Goal: Task Accomplishment & Management: Use online tool/utility

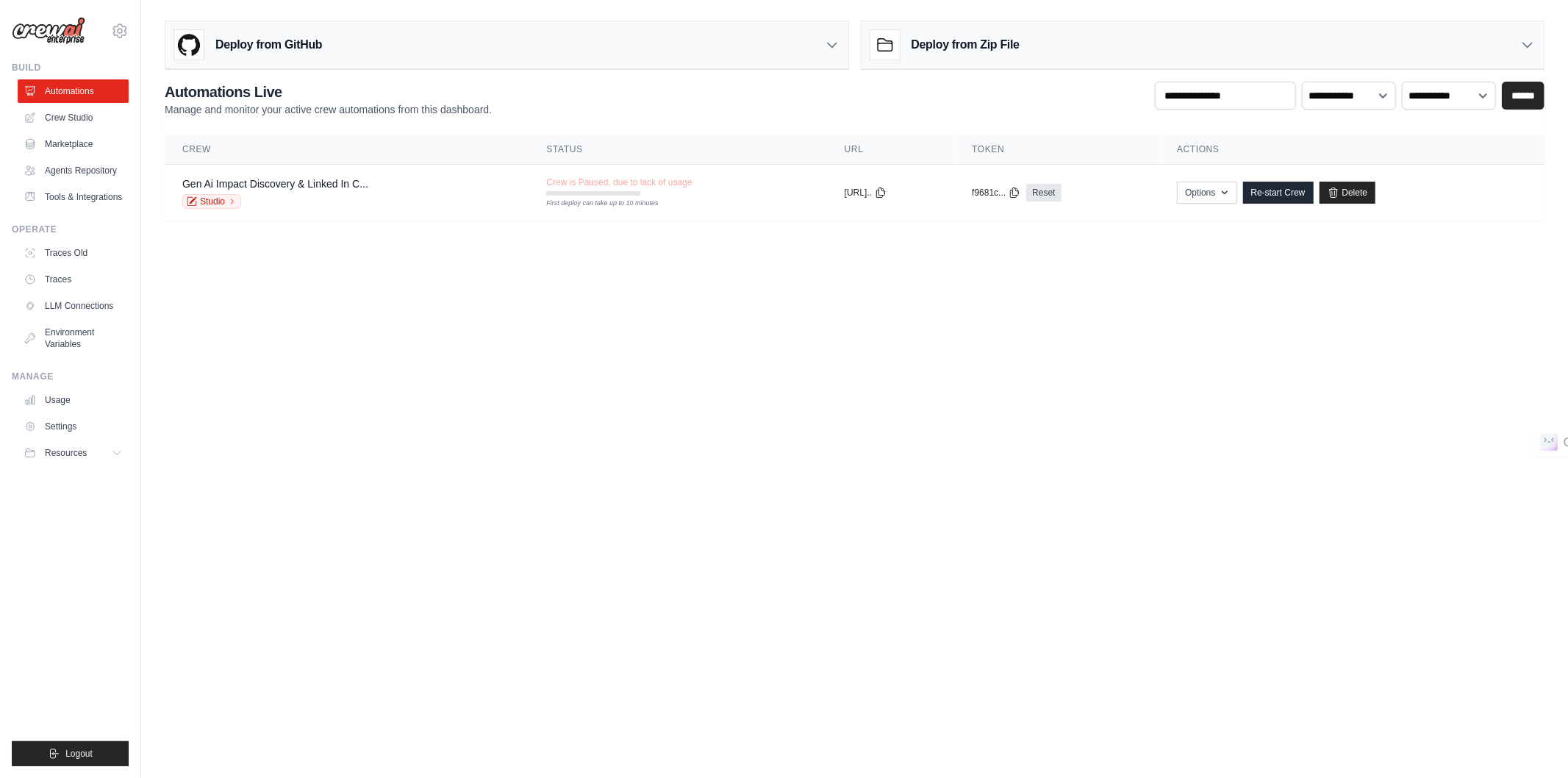
scroll to position [691, 0]
click at [57, 118] on link "Crew Studio" at bounding box center [74, 117] width 111 height 23
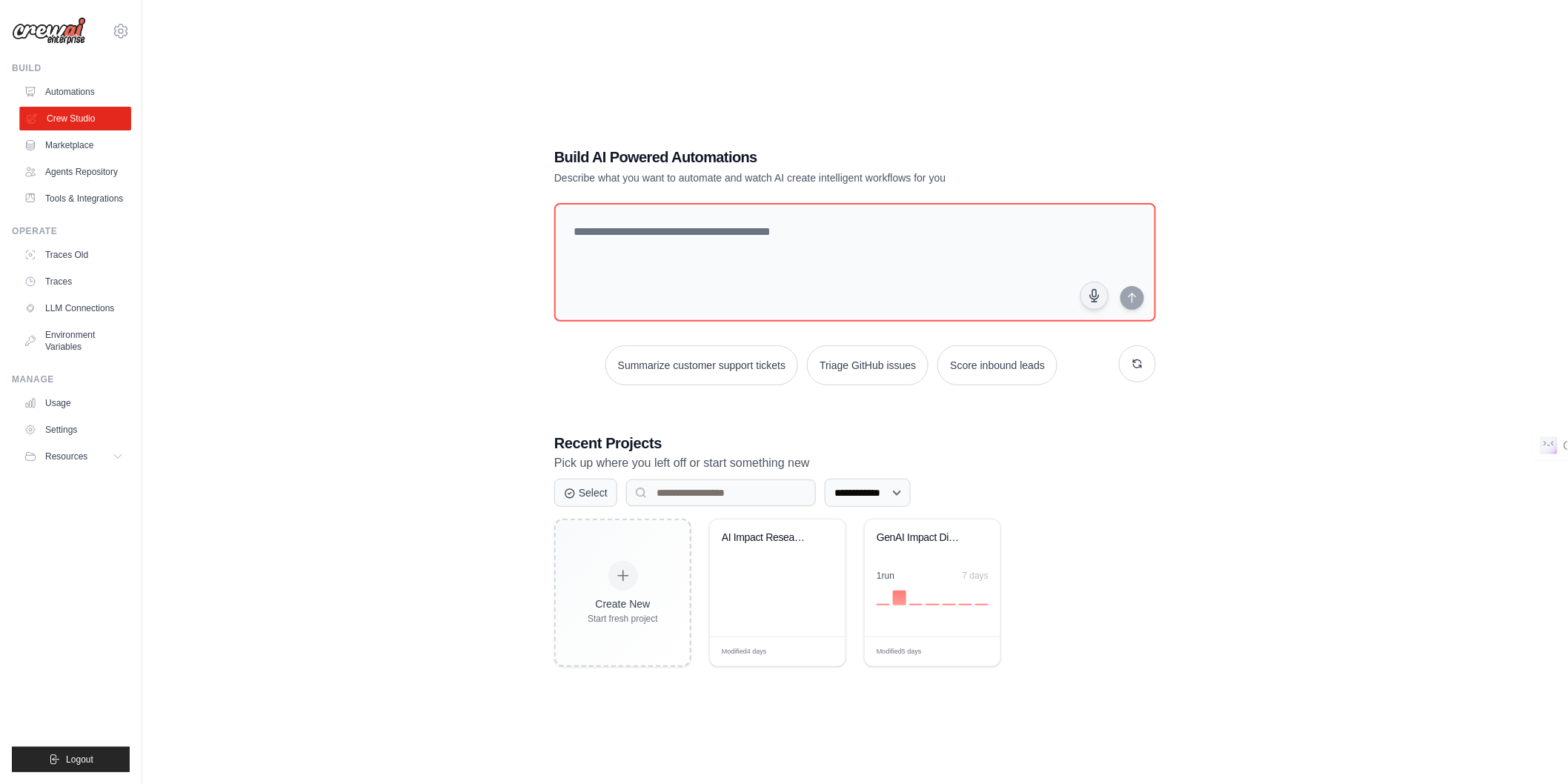
click at [76, 120] on link "Crew Studio" at bounding box center [75, 118] width 112 height 24
click at [748, 538] on div "AI Impact Research & LinkedIn [PERSON_NAME]..." at bounding box center [767, 538] width 90 height 13
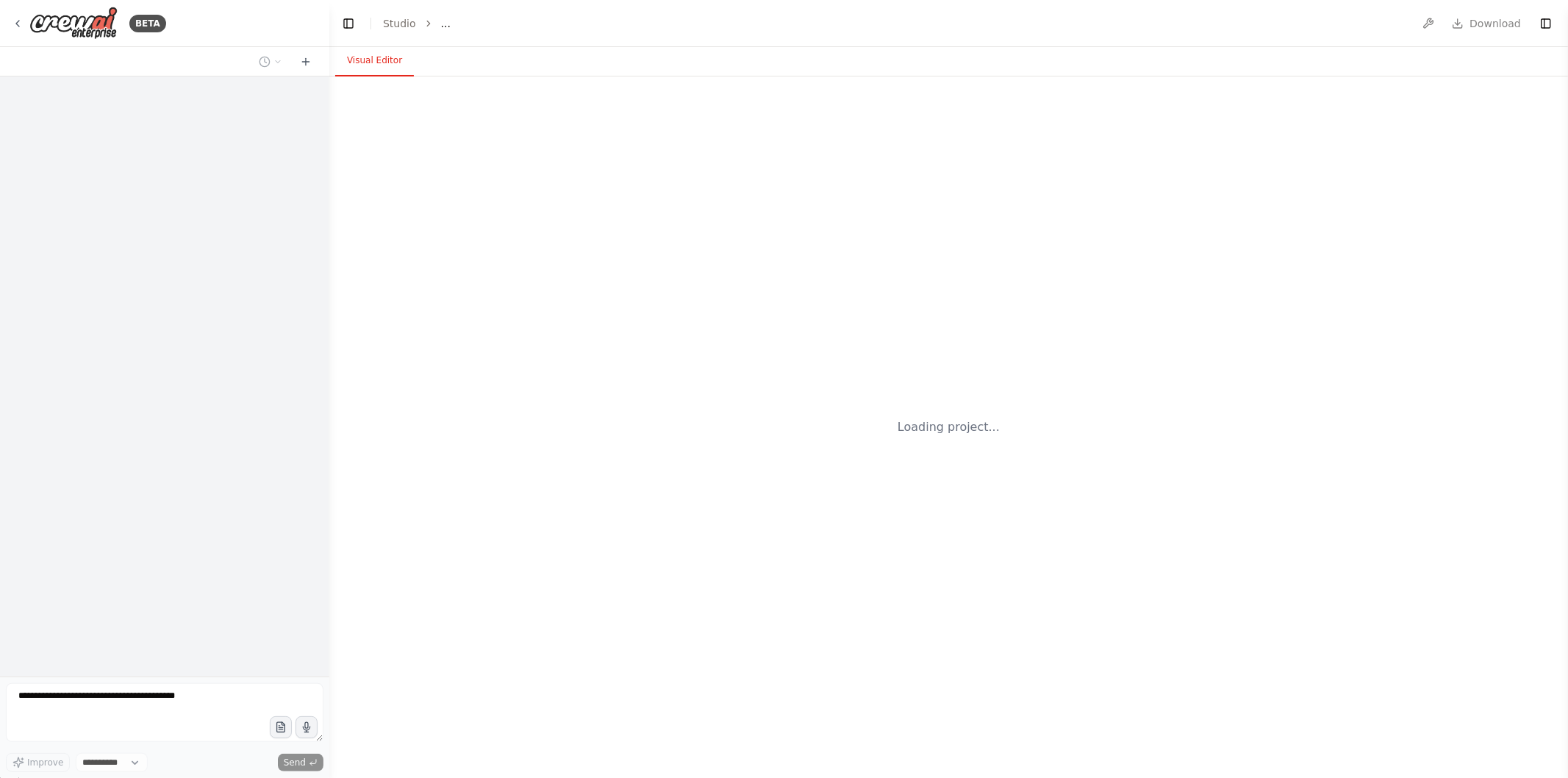
scroll to position [691, 0]
select select "****"
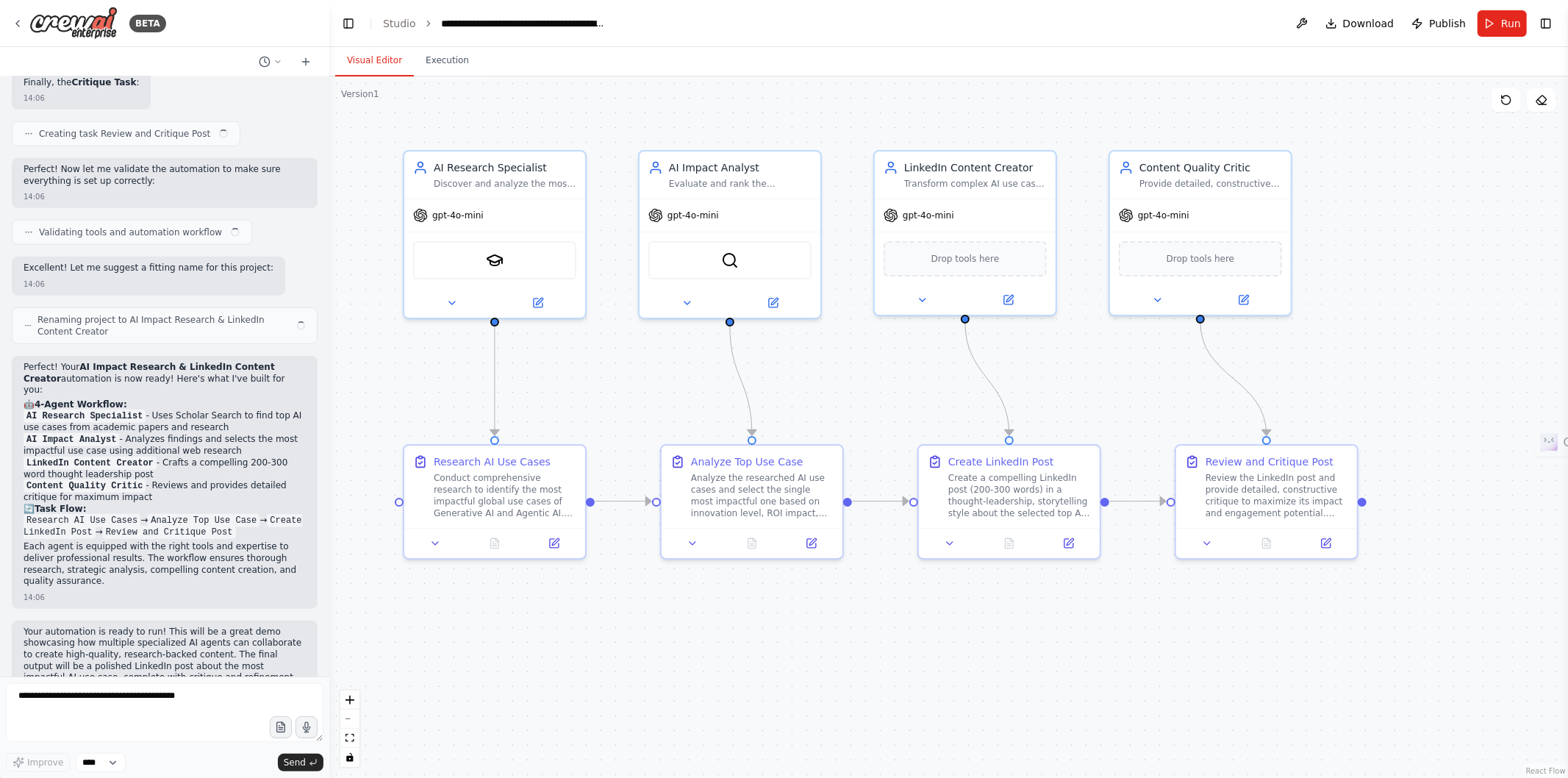
scroll to position [1093, 0]
click at [497, 461] on div "Research AI Use Cases" at bounding box center [492, 459] width 117 height 15
click at [927, 219] on div "gpt-4o-mini" at bounding box center [964, 213] width 180 height 32
click at [697, 219] on div "gpt-4o-mini" at bounding box center [729, 213] width 180 height 32
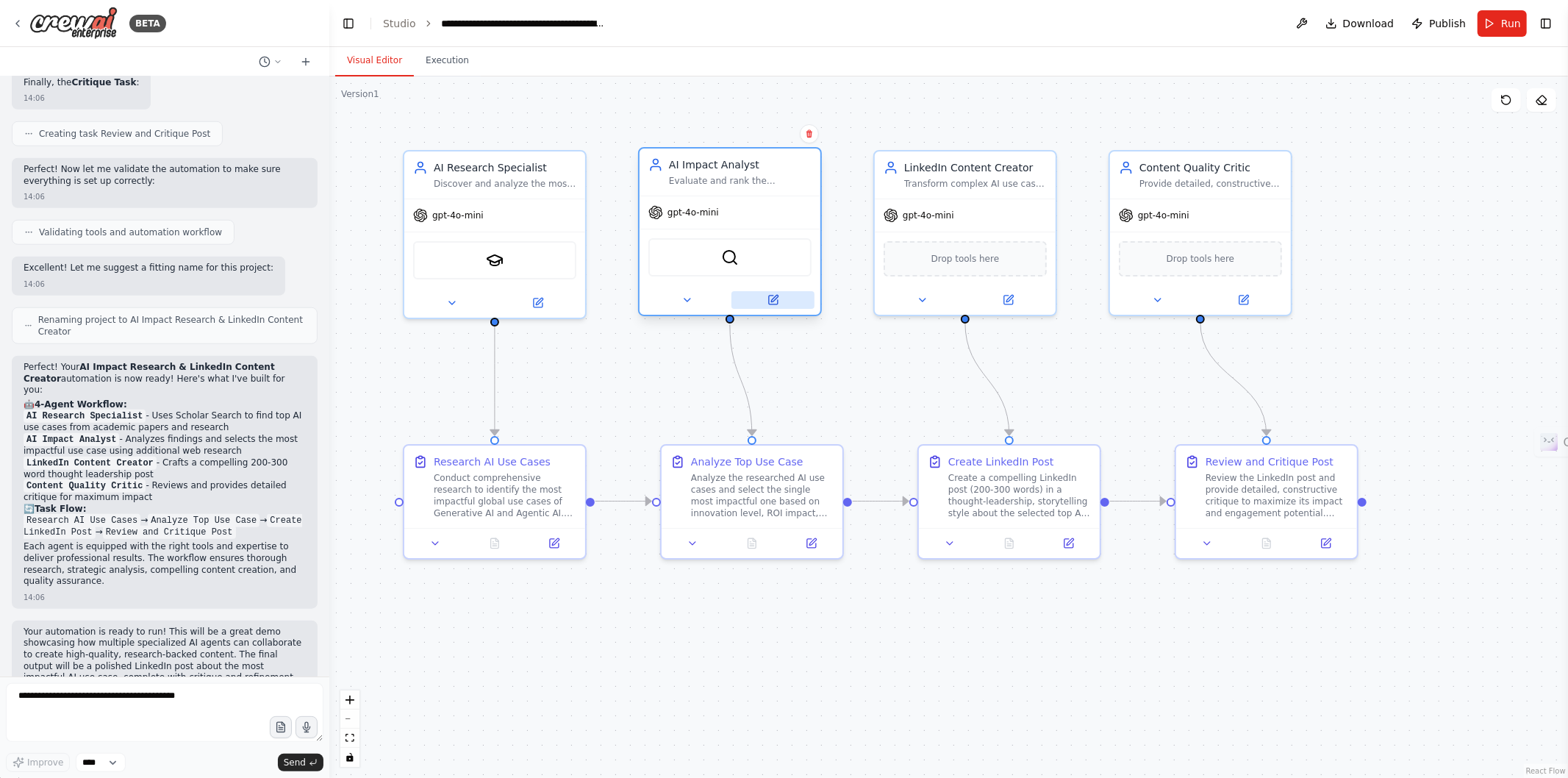
click at [775, 295] on icon at bounding box center [774, 298] width 6 height 6
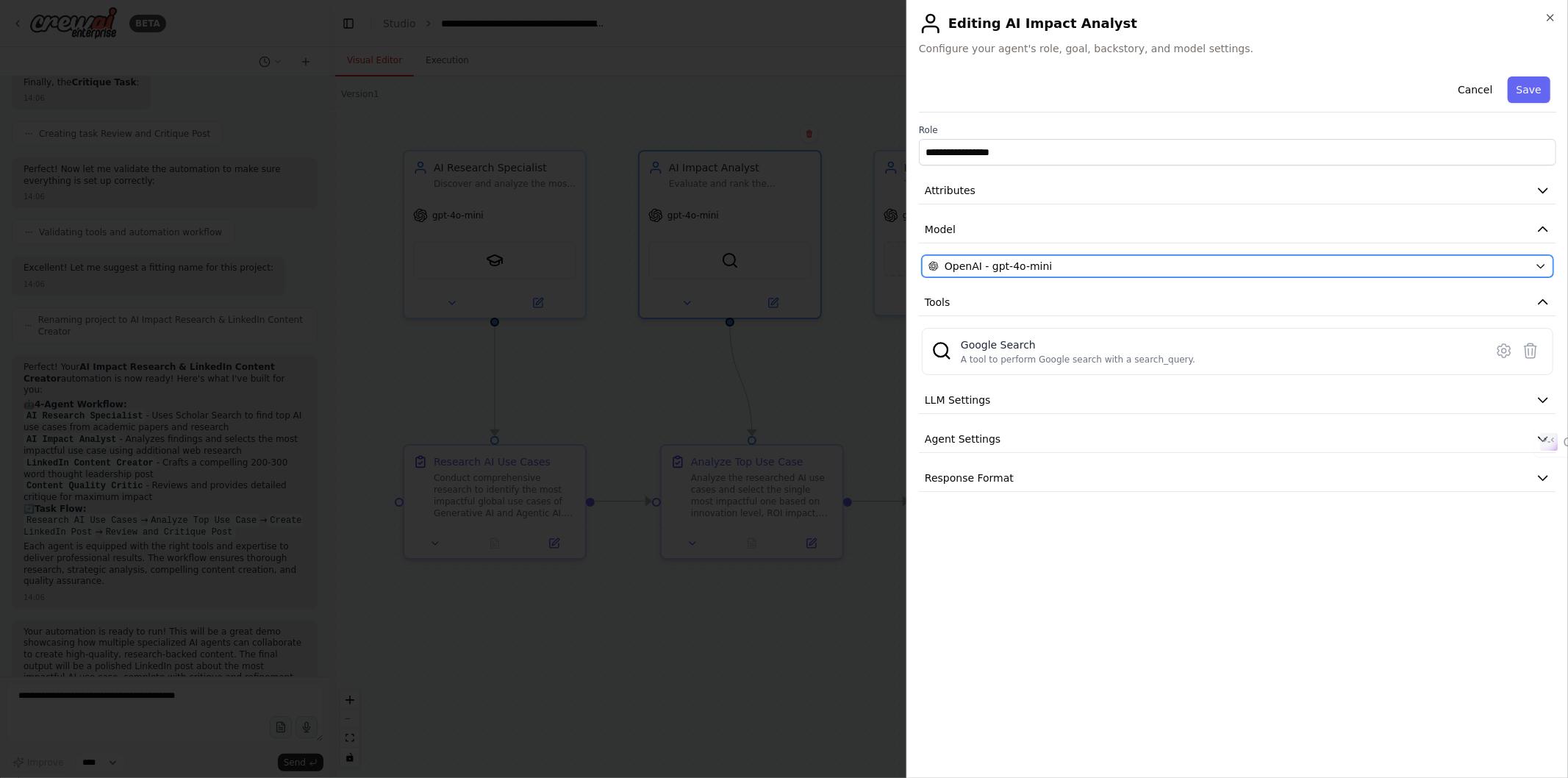
click at [1066, 263] on div "OpenAI - gpt-4o-mini" at bounding box center [1228, 266] width 600 height 15
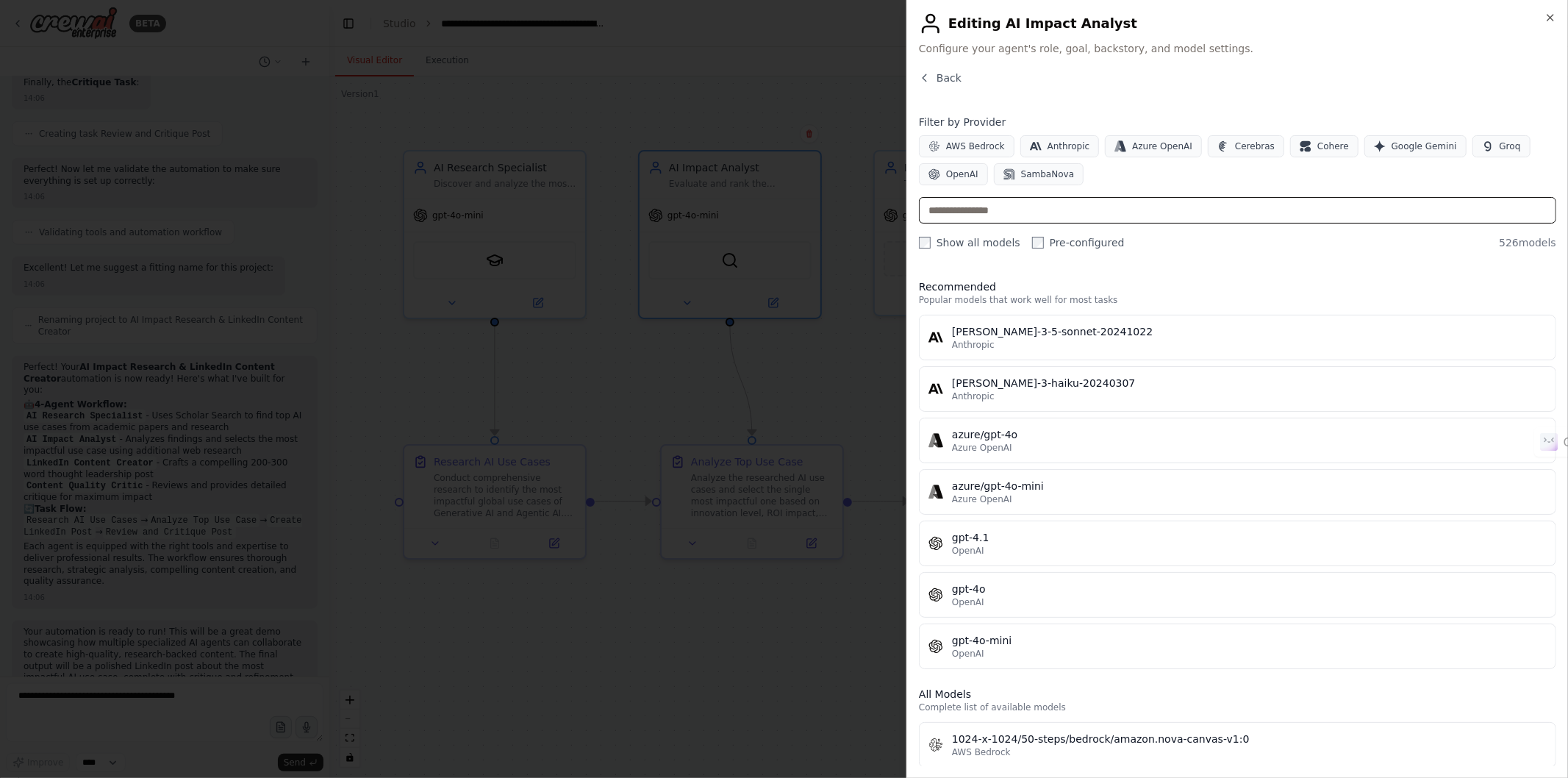
click at [970, 209] on input "text" at bounding box center [1237, 210] width 638 height 27
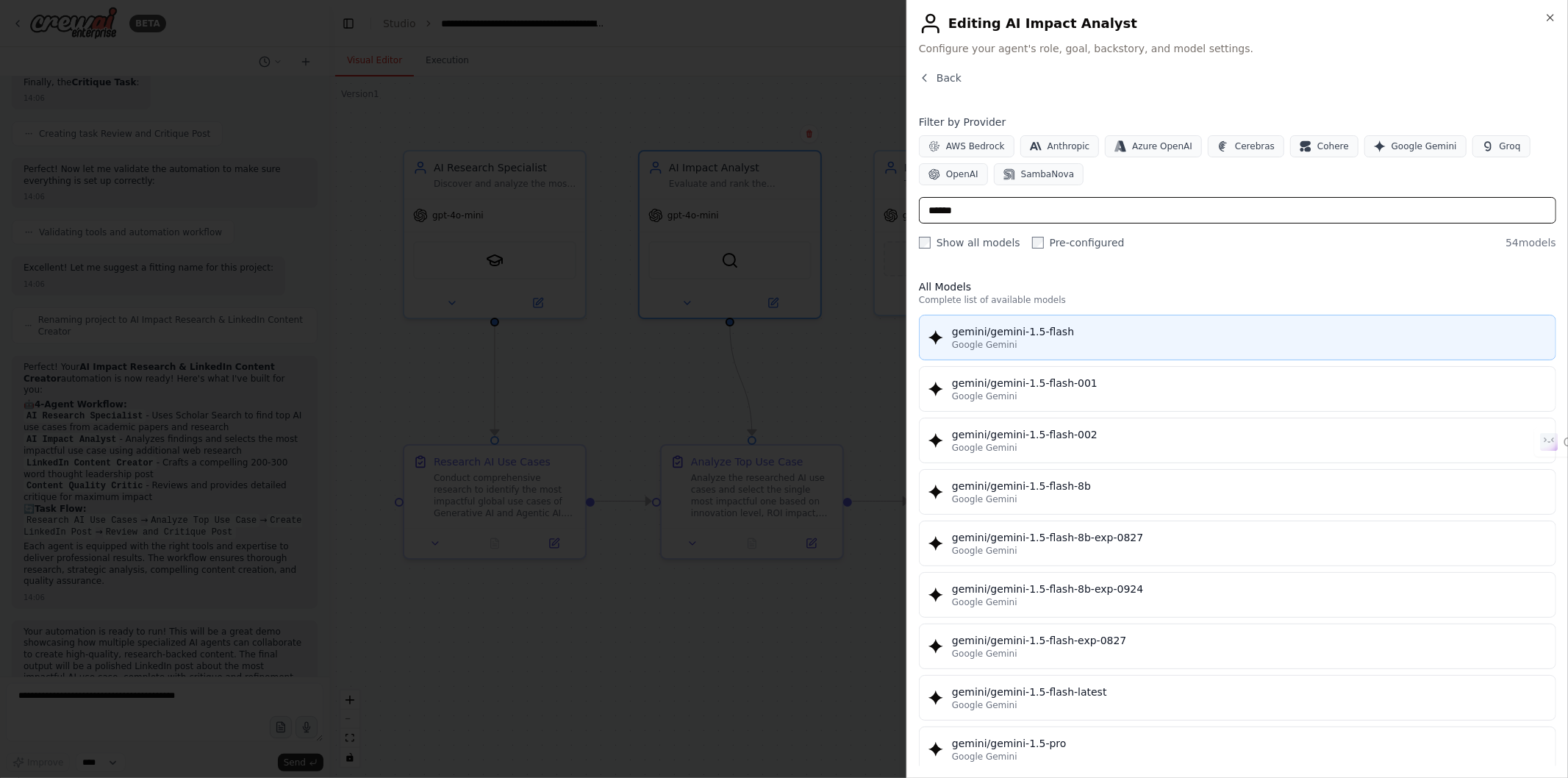
type input "******"
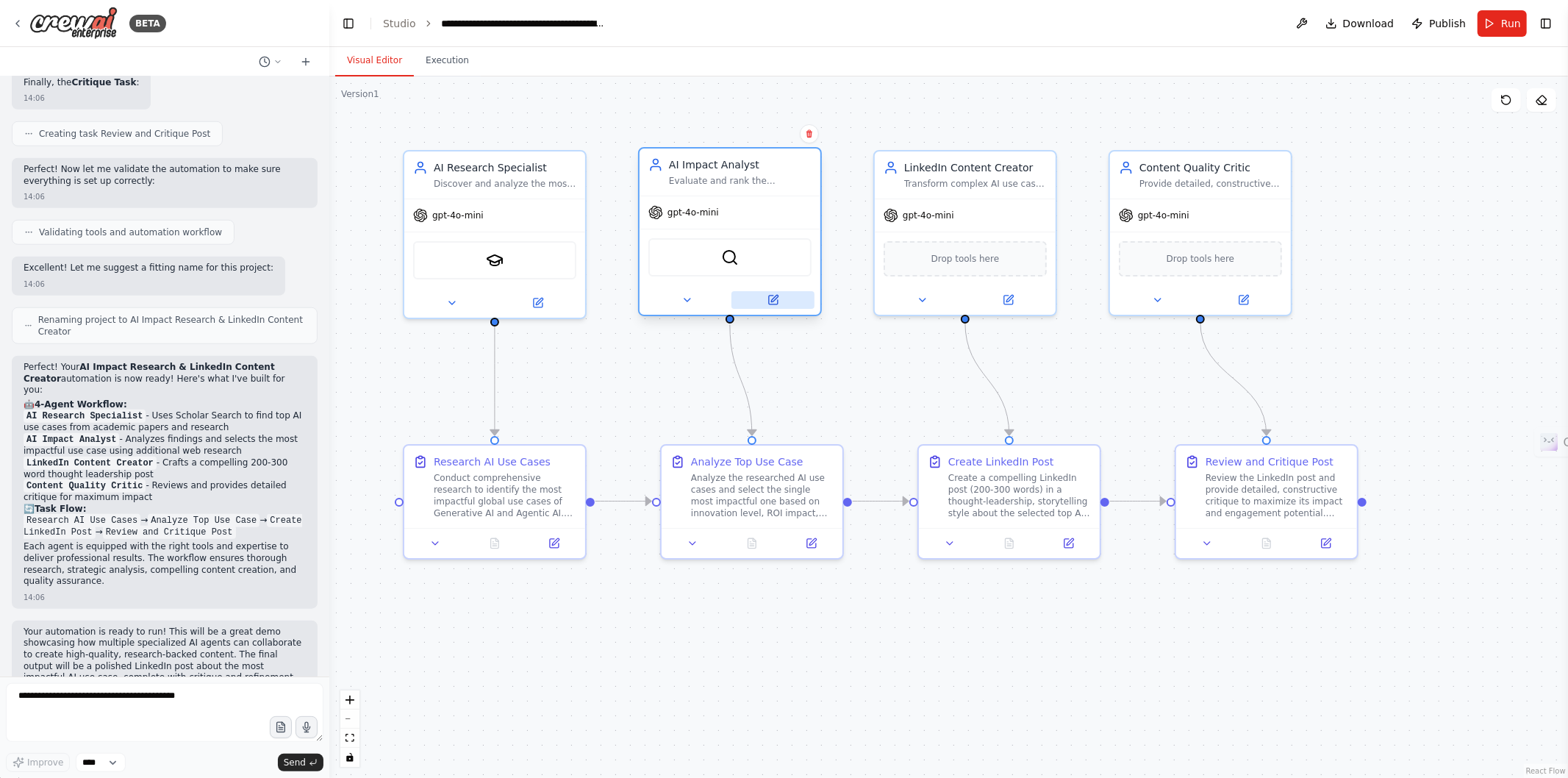
click at [780, 300] on button at bounding box center [773, 300] width 83 height 18
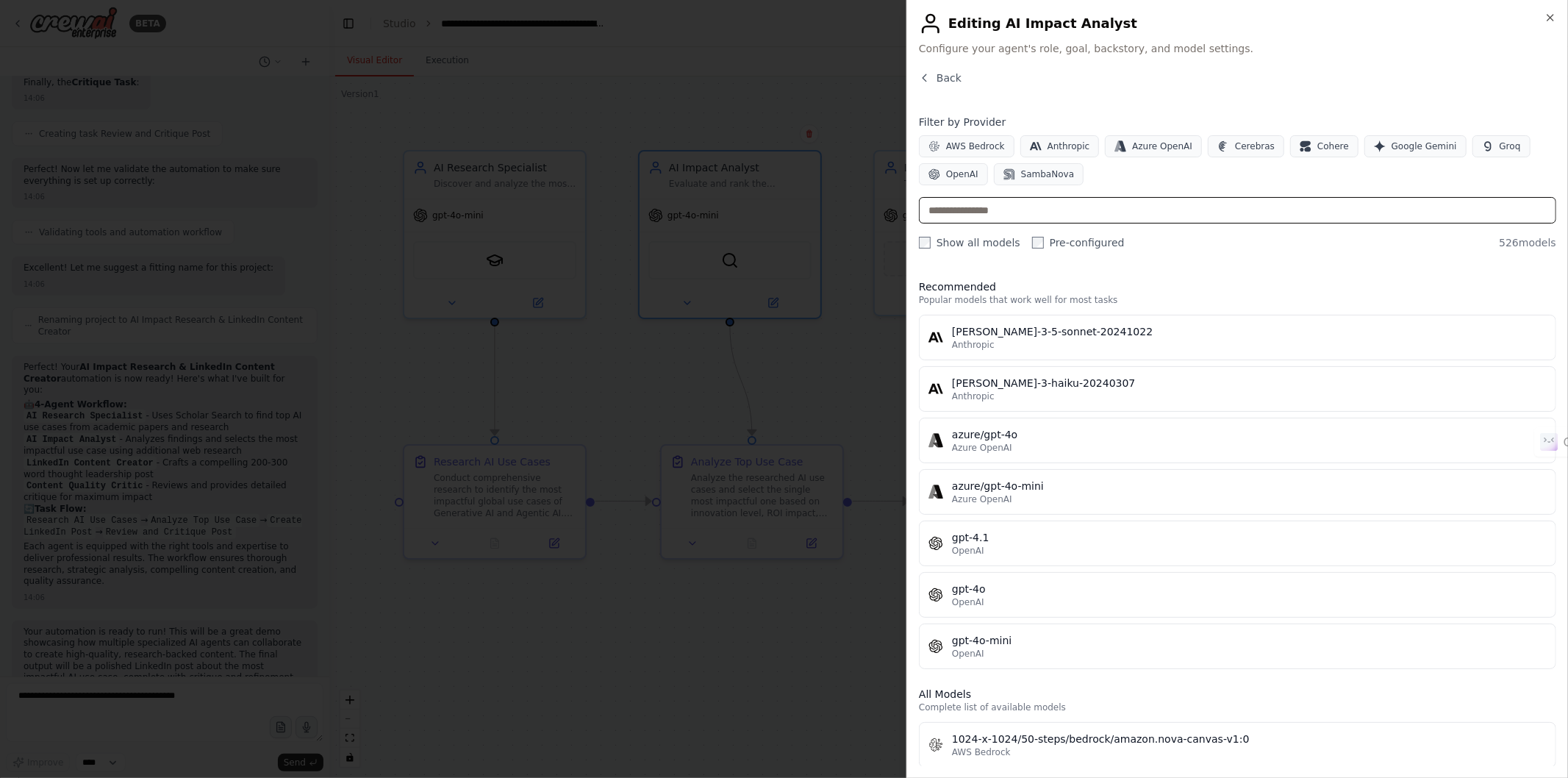
click at [990, 209] on input "text" at bounding box center [1237, 210] width 638 height 27
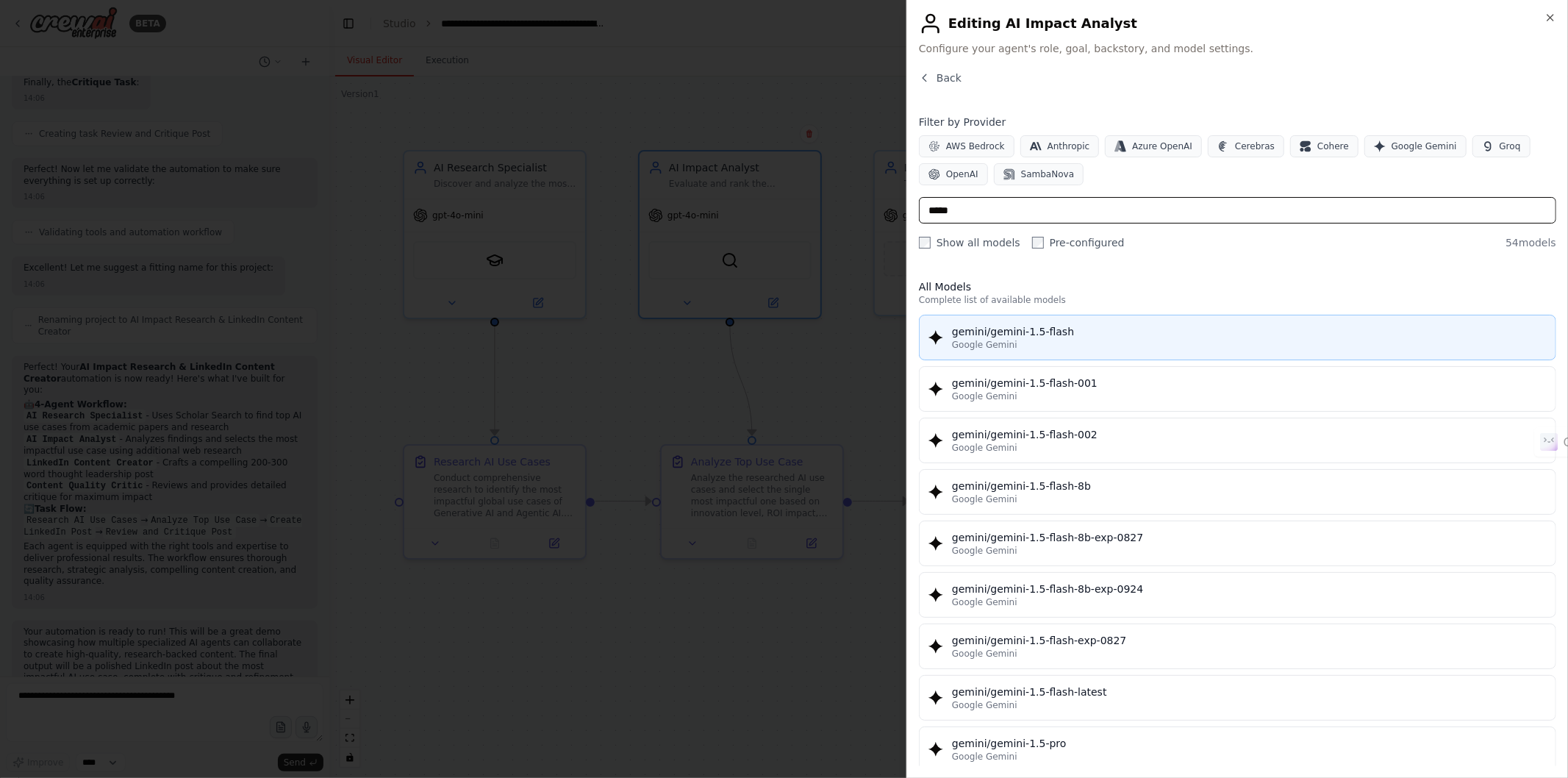
type input "*****"
click at [1023, 327] on div "gemini/gemini-1.5-flash" at bounding box center [1248, 332] width 595 height 15
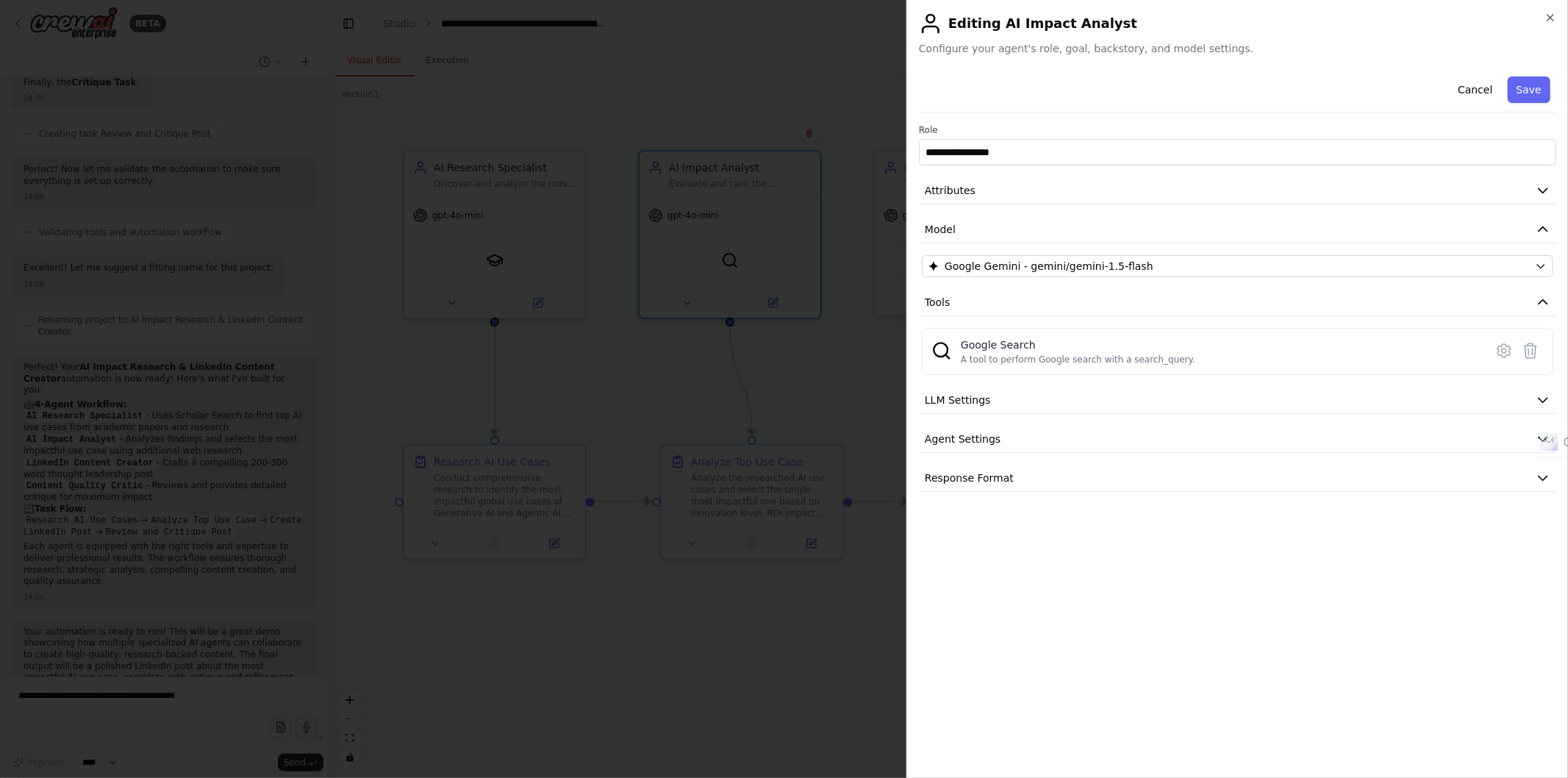
drag, startPoint x: 1534, startPoint y: 86, endPoint x: 1528, endPoint y: 91, distance: 7.8
click at [1532, 88] on button "Save" at bounding box center [1528, 89] width 43 height 27
